Goal: Find contact information: Find contact information

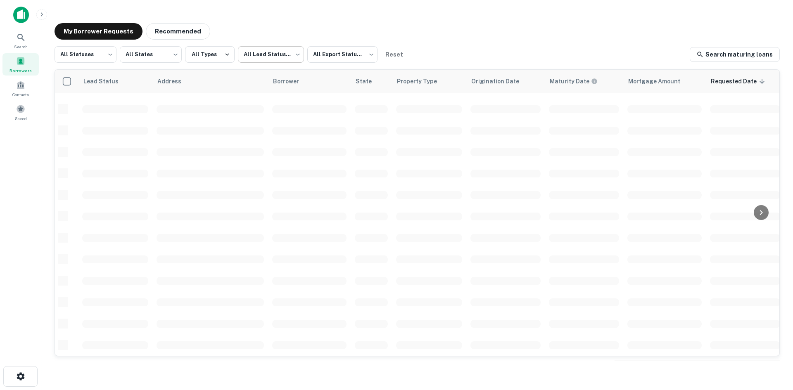
click at [291, 58] on body "Search Borrowers Contacts Saved My Borrower Requests Recommended All Statuses *…" at bounding box center [396, 195] width 793 height 390
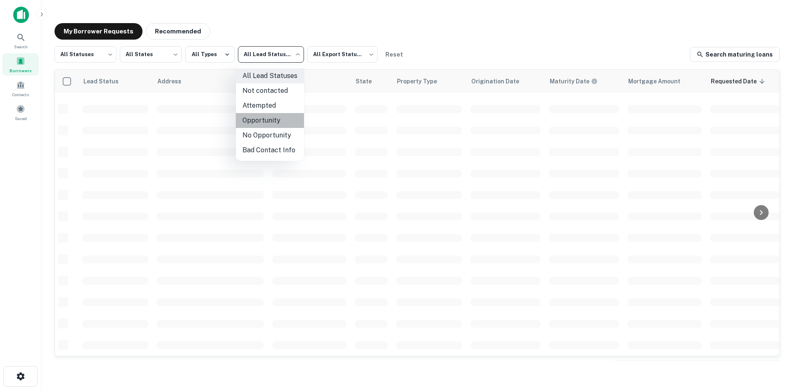
click at [277, 122] on li "Opportunity" at bounding box center [270, 120] width 68 height 15
type input "**********"
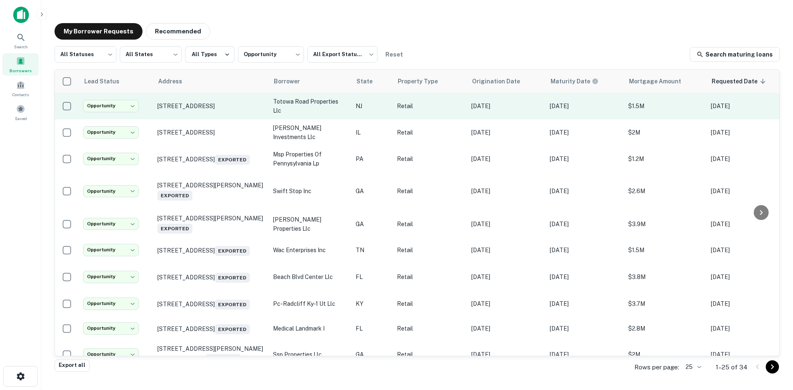
click at [219, 113] on td "[STREET_ADDRESS]" at bounding box center [211, 106] width 116 height 26
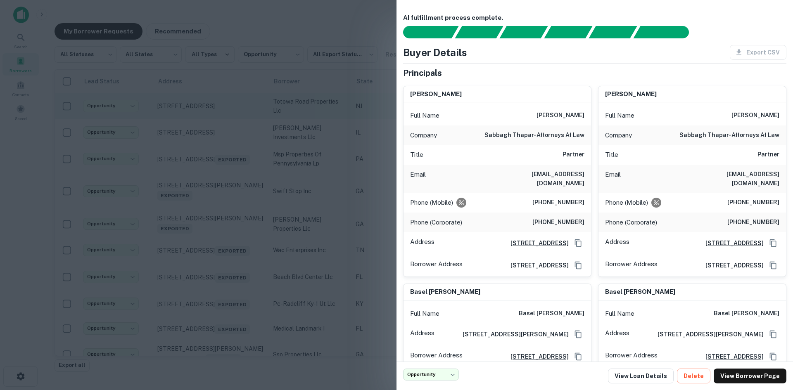
drag, startPoint x: 219, startPoint y: 113, endPoint x: 224, endPoint y: 113, distance: 4.6
click at [221, 113] on div at bounding box center [396, 195] width 793 height 390
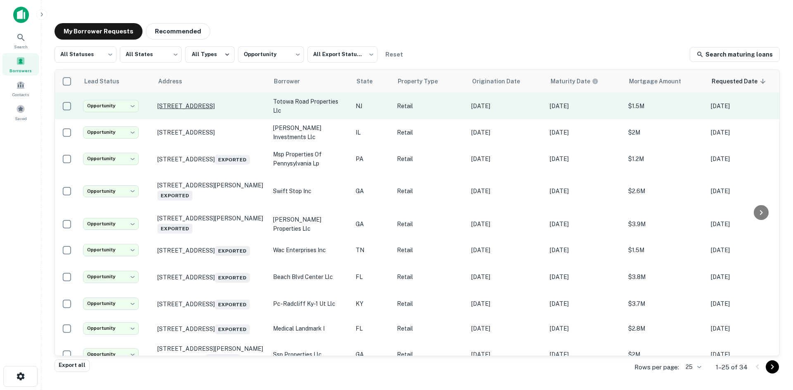
click at [221, 105] on p "[STREET_ADDRESS]" at bounding box center [210, 105] width 107 height 7
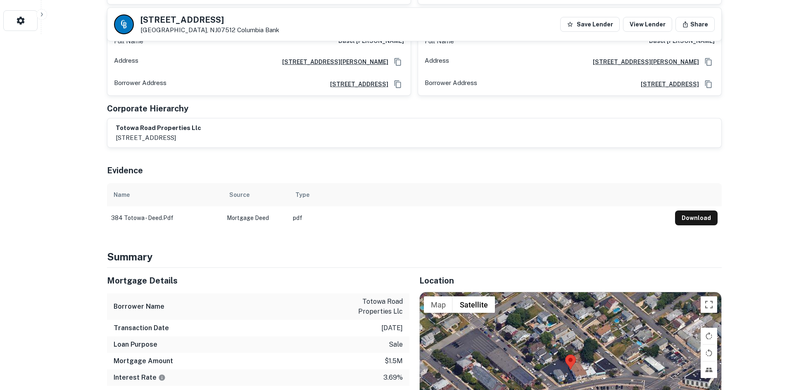
scroll to position [413, 0]
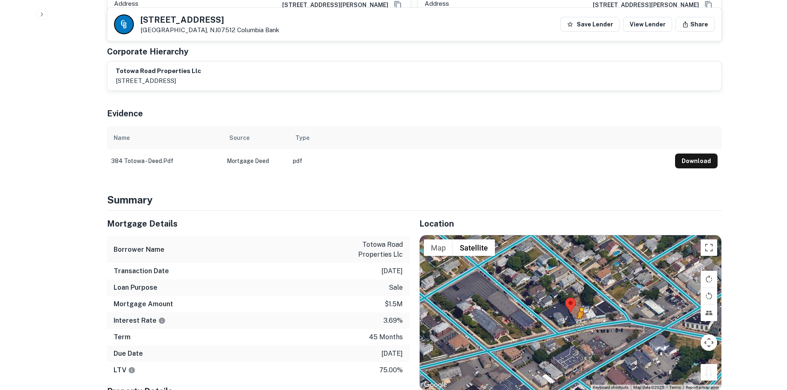
drag, startPoint x: 708, startPoint y: 362, endPoint x: 579, endPoint y: 319, distance: 136.3
click at [579, 319] on div "To activate drag with keyboard, press Alt + Enter. Once in keyboard drag state,…" at bounding box center [570, 312] width 301 height 155
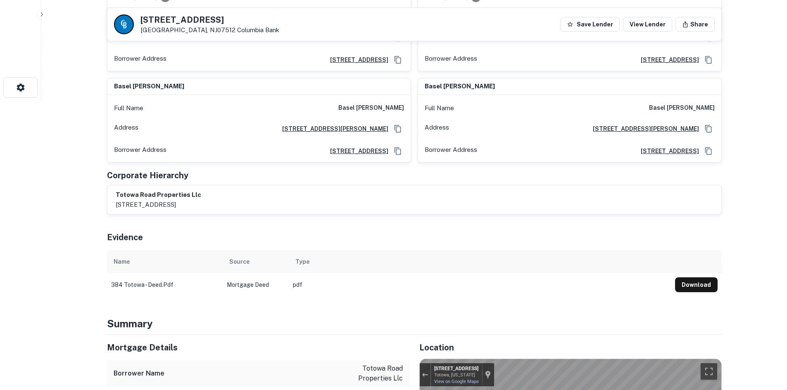
scroll to position [0, 0]
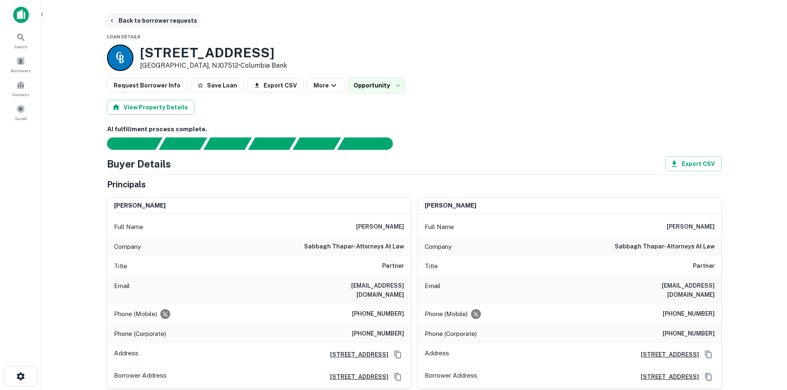
click at [152, 22] on button "Back to borrower requests" at bounding box center [152, 20] width 95 height 15
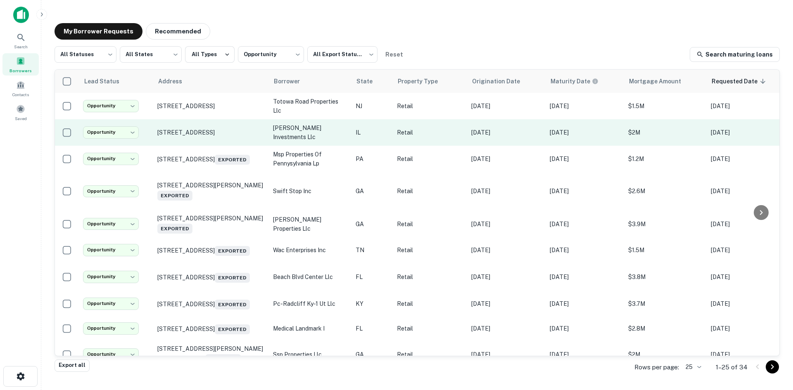
click at [209, 137] on td "[STREET_ADDRESS]" at bounding box center [211, 132] width 116 height 26
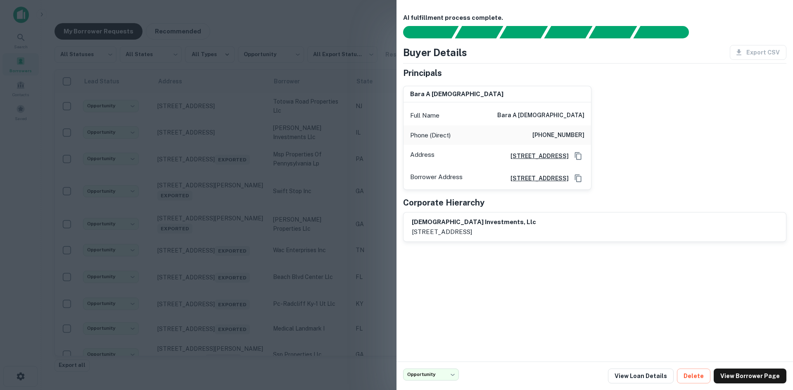
click at [209, 136] on div at bounding box center [396, 195] width 793 height 390
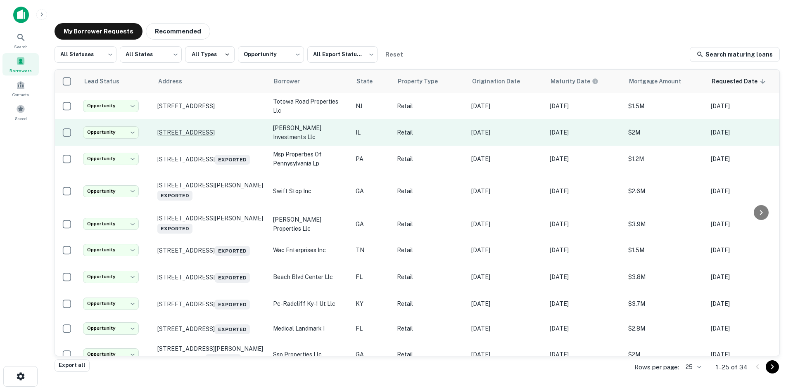
click at [215, 129] on p "[STREET_ADDRESS]" at bounding box center [210, 132] width 107 height 7
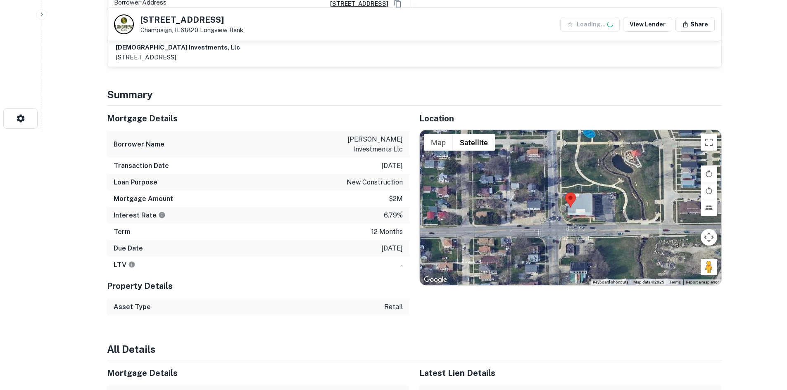
scroll to position [330, 0]
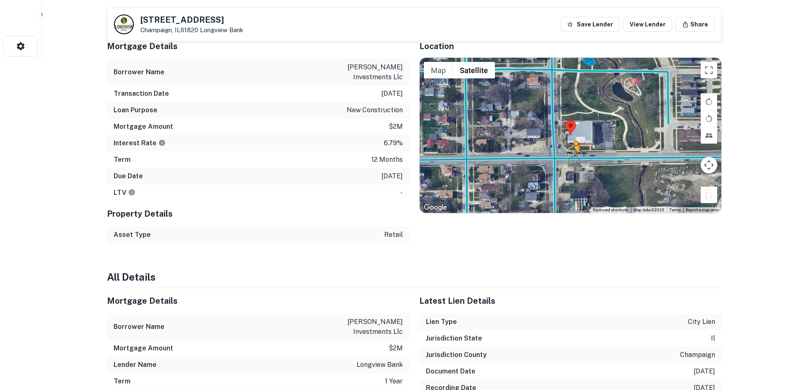
drag, startPoint x: 702, startPoint y: 197, endPoint x: 574, endPoint y: 161, distance: 132.3
click at [574, 161] on div "To activate drag with keyboard, press Alt + Enter. Once in keyboard drag state,…" at bounding box center [570, 135] width 301 height 155
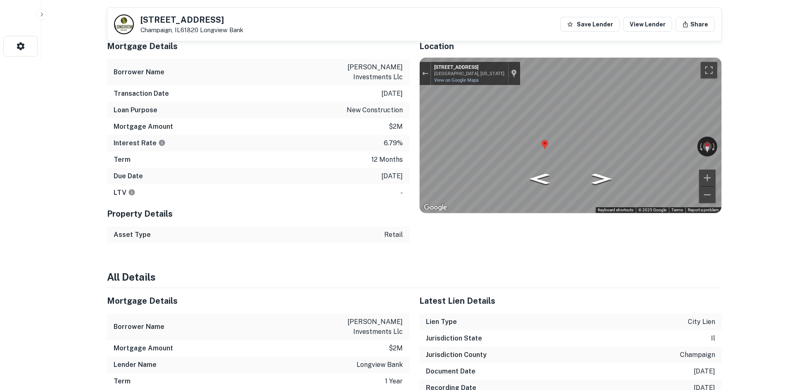
click at [401, 155] on div "Mortgage Details Borrower Name [PERSON_NAME] investments llc Transaction Date […" at bounding box center [409, 138] width 624 height 210
click at [710, 174] on div "← Move left → Move right ↑ Move up ↓ Move down + Zoom in - Zoom out [STREET_ADD…" at bounding box center [570, 135] width 301 height 155
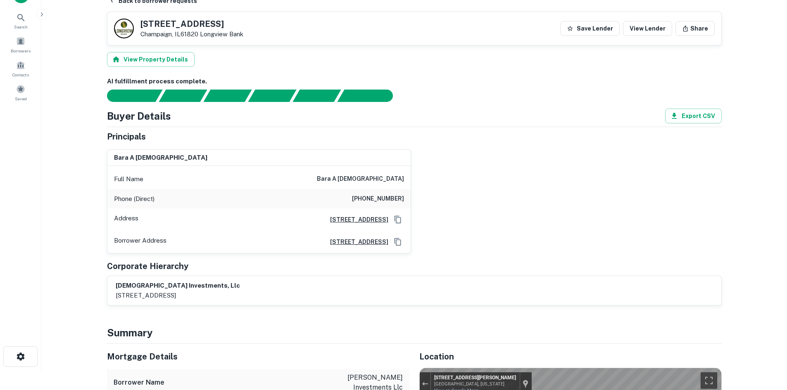
scroll to position [0, 0]
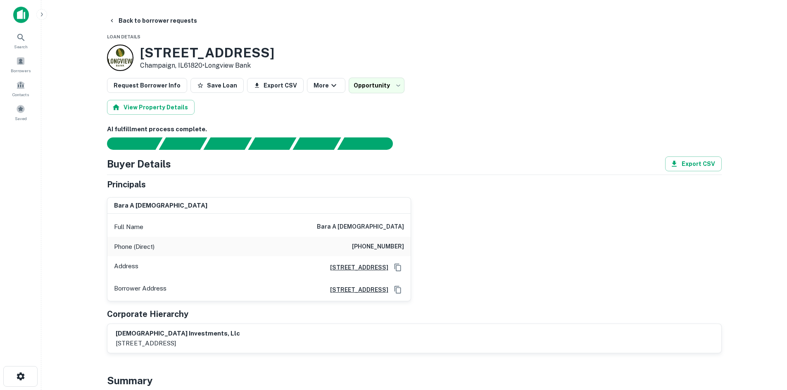
click at [386, 227] on h6 "bara a [DEMOGRAPHIC_DATA]" at bounding box center [360, 227] width 87 height 10
copy h6 "bara a [DEMOGRAPHIC_DATA]"
click at [156, 22] on button "Back to borrower requests" at bounding box center [152, 20] width 95 height 15
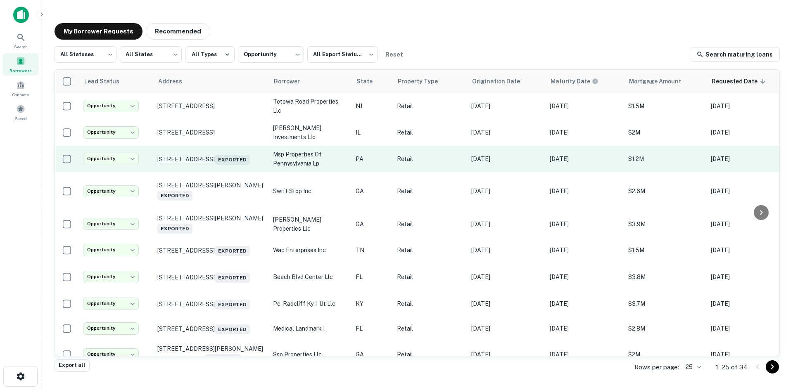
click at [228, 165] on p "[STREET_ADDRESS] Exported" at bounding box center [210, 159] width 107 height 12
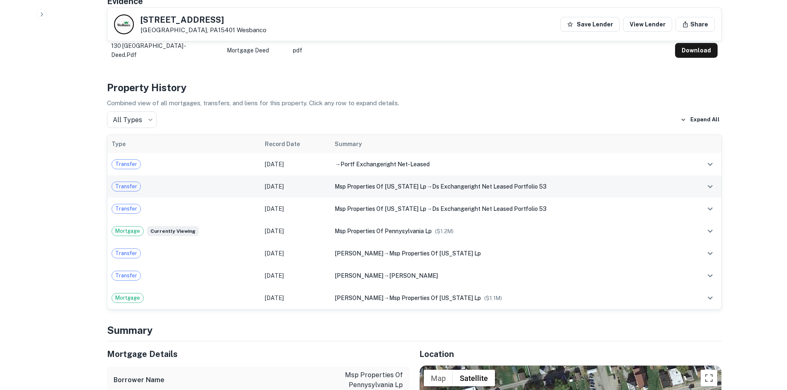
scroll to position [702, 0]
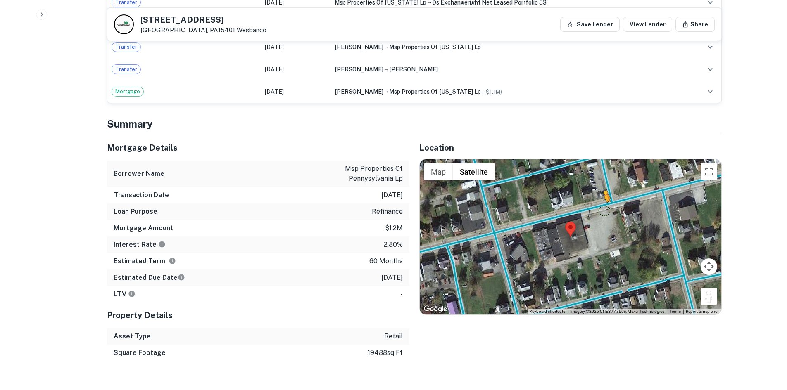
drag, startPoint x: 714, startPoint y: 280, endPoint x: 600, endPoint y: 190, distance: 145.3
click at [600, 191] on div "To activate drag with keyboard, press Alt + Enter. Once in keyboard drag state,…" at bounding box center [570, 236] width 301 height 155
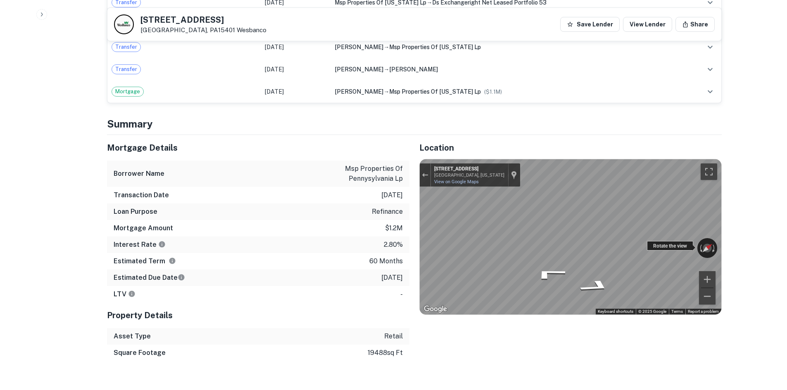
click at [649, 224] on div "← Move left → Move right ↑ Move up ↓ Move down + Zoom in - Zoom out [STREET_ADD…" at bounding box center [570, 236] width 301 height 155
click at [670, 225] on div "← Move left → Move right ↑ Move up ↓ Move down + Zoom in - Zoom out [STREET_ADD…" at bounding box center [570, 236] width 301 height 155
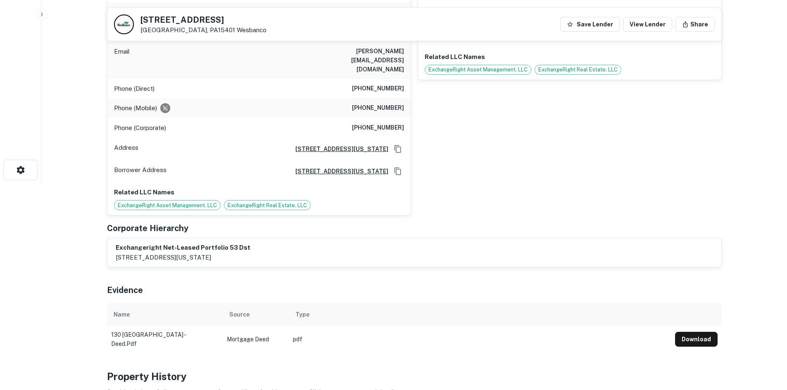
scroll to position [165, 0]
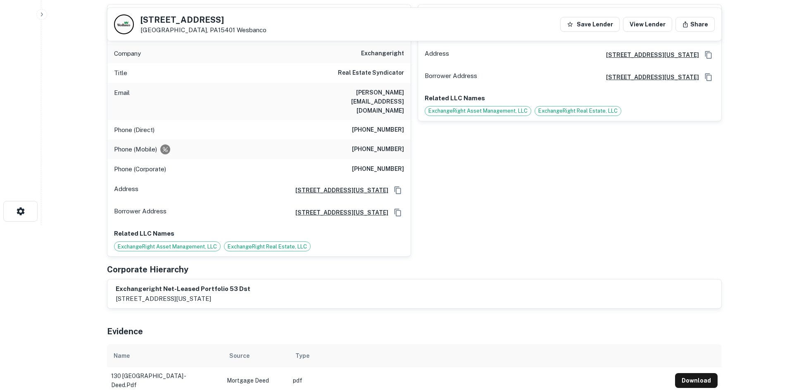
click at [376, 145] on h6 "[PHONE_NUMBER]" at bounding box center [378, 150] width 52 height 10
click at [375, 145] on h6 "[PHONE_NUMBER]" at bounding box center [378, 150] width 52 height 10
click at [372, 145] on h6 "[PHONE_NUMBER]" at bounding box center [378, 150] width 52 height 10
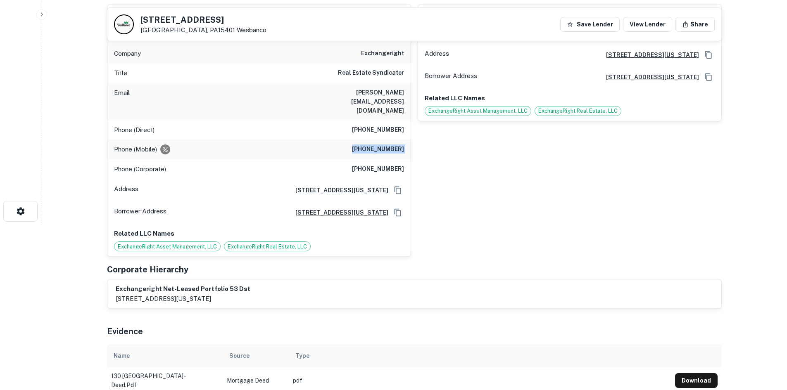
copy h6 "[PHONE_NUMBER]"
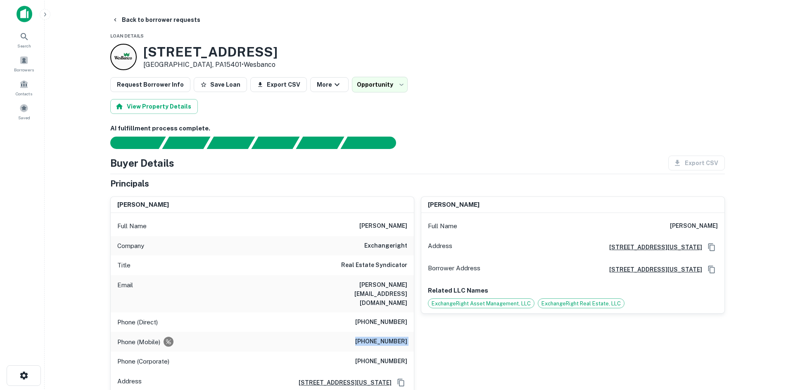
scroll to position [0, 0]
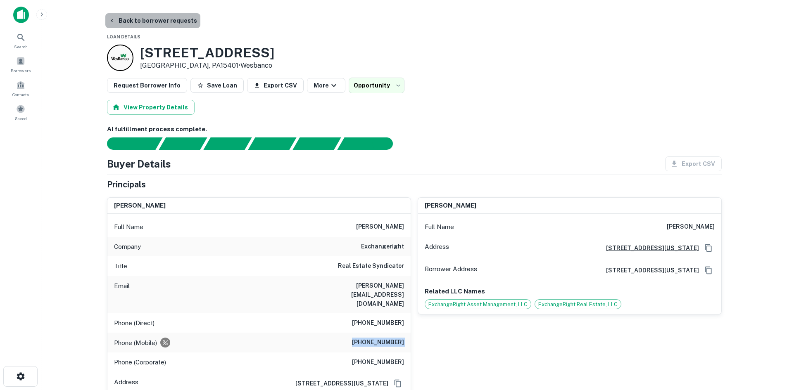
click at [175, 25] on button "Back to borrower requests" at bounding box center [152, 20] width 95 height 15
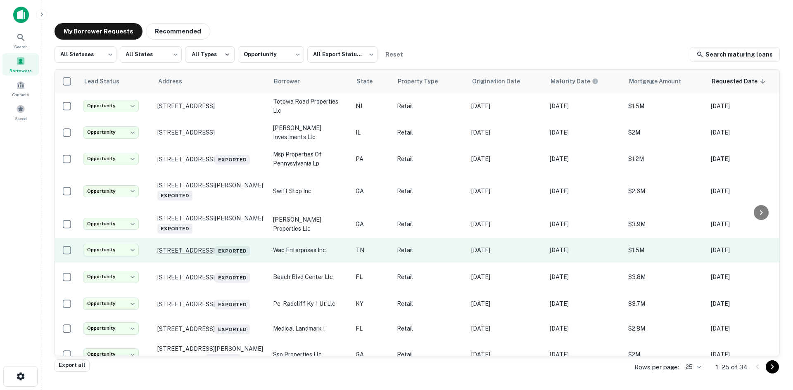
click at [209, 247] on p "[STREET_ADDRESS]" at bounding box center [210, 250] width 107 height 12
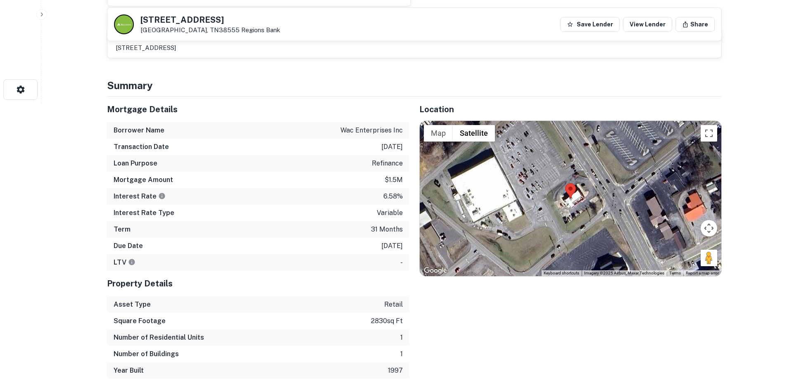
scroll to position [289, 0]
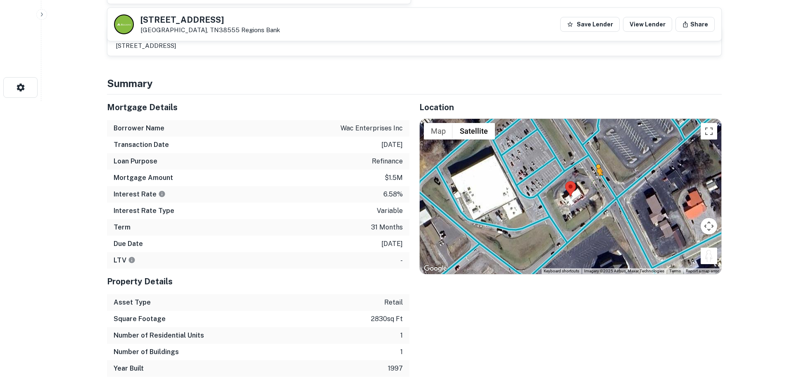
drag, startPoint x: 706, startPoint y: 257, endPoint x: 599, endPoint y: 181, distance: 131.6
click at [599, 181] on div "To activate drag with keyboard, press Alt + Enter. Once in keyboard drag state,…" at bounding box center [570, 196] width 301 height 155
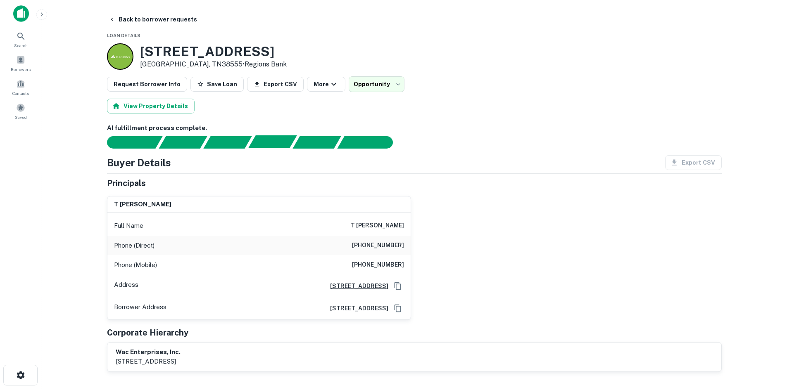
scroll to position [0, 0]
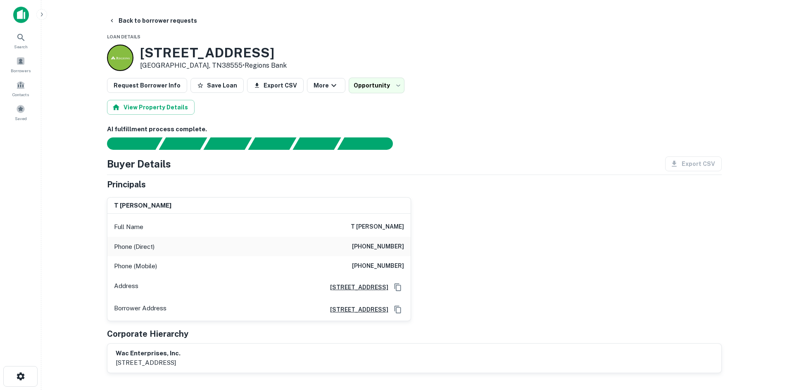
click at [379, 242] on h6 "[PHONE_NUMBER]" at bounding box center [378, 247] width 52 height 10
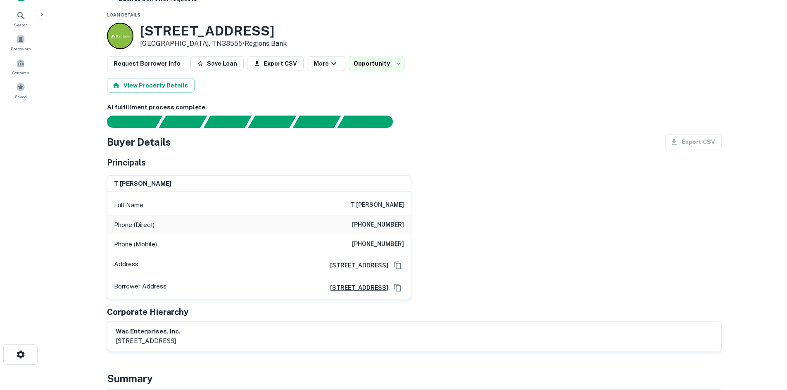
scroll to position [41, 0]
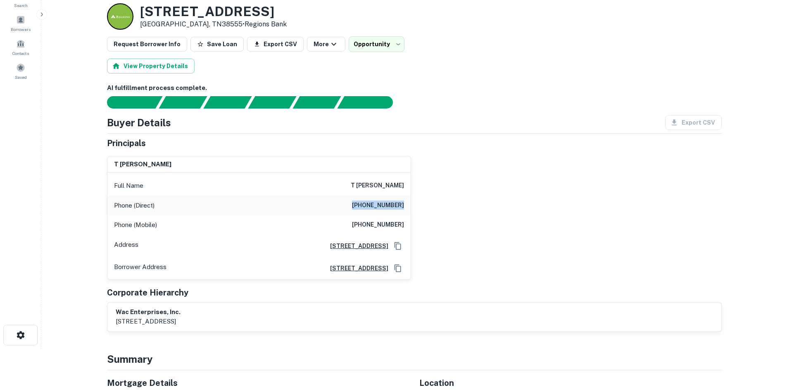
drag, startPoint x: 356, startPoint y: 205, endPoint x: 424, endPoint y: 207, distance: 67.3
click at [424, 207] on div "[PERSON_NAME] Full Name [PERSON_NAME] Phone (Direct) [PHONE_NUMBER] Phone (Mobi…" at bounding box center [410, 214] width 621 height 130
copy h6 "[PHONE_NUMBER]"
click at [386, 227] on h6 "[PHONE_NUMBER]" at bounding box center [378, 225] width 52 height 10
click at [385, 227] on h6 "[PHONE_NUMBER]" at bounding box center [378, 225] width 52 height 10
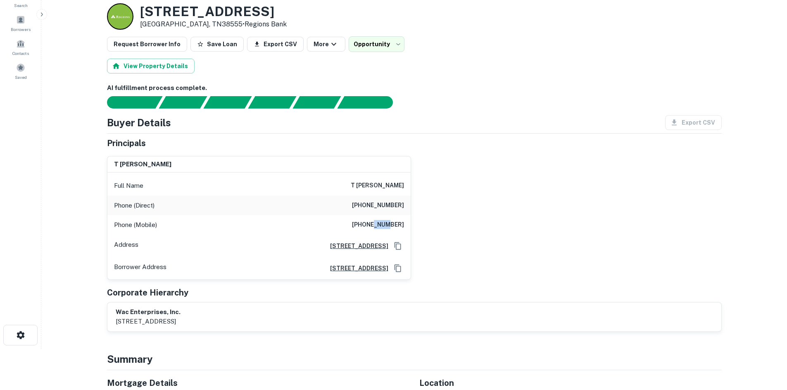
click at [384, 227] on h6 "[PHONE_NUMBER]" at bounding box center [378, 225] width 52 height 10
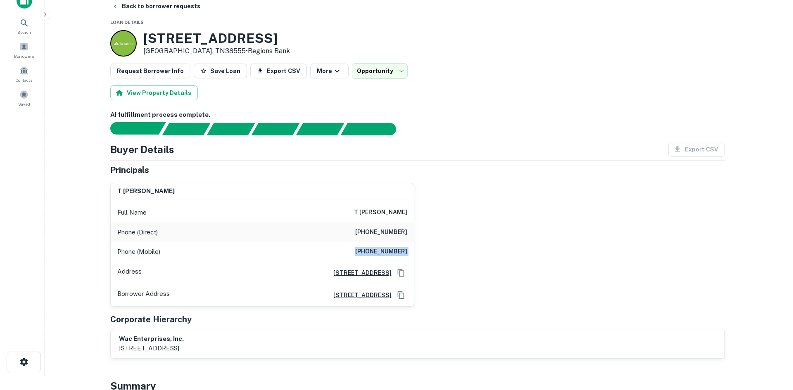
scroll to position [0, 0]
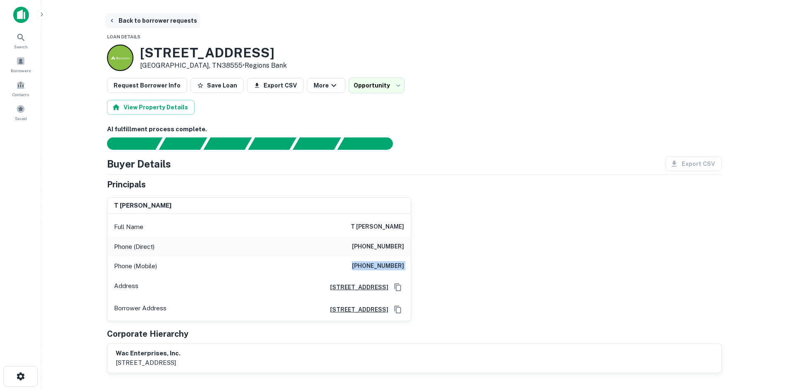
click at [147, 20] on button "Back to borrower requests" at bounding box center [152, 20] width 95 height 15
